Goal: Check status: Check status

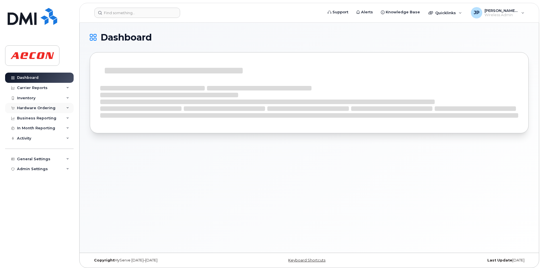
click at [52, 109] on div "Hardware Ordering" at bounding box center [36, 108] width 39 height 5
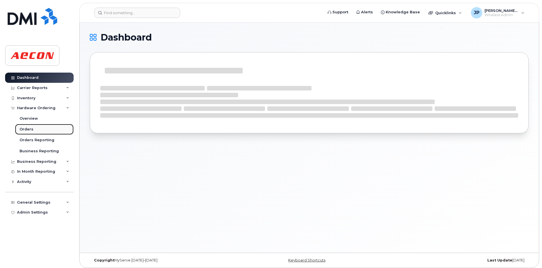
click at [48, 126] on link "Orders" at bounding box center [44, 129] width 59 height 11
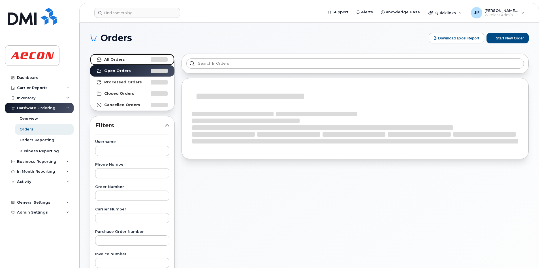
click at [118, 60] on strong "All Orders" at bounding box center [114, 59] width 21 height 5
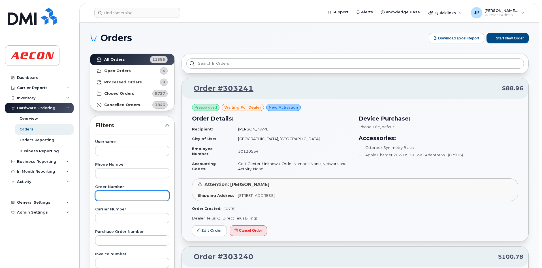
click at [118, 194] on input "text" at bounding box center [132, 195] width 74 height 10
click at [103, 193] on input "303231" at bounding box center [132, 195] width 74 height 10
type input "303231"
